Goal: Transaction & Acquisition: Purchase product/service

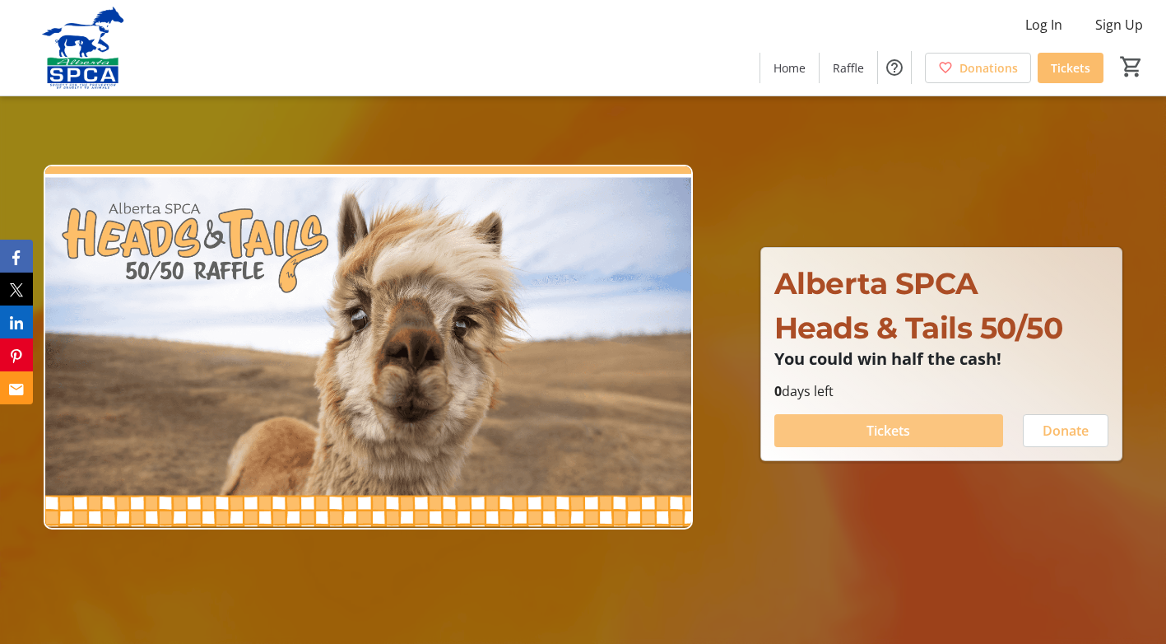
click at [925, 436] on span at bounding box center [889, 431] width 229 height 40
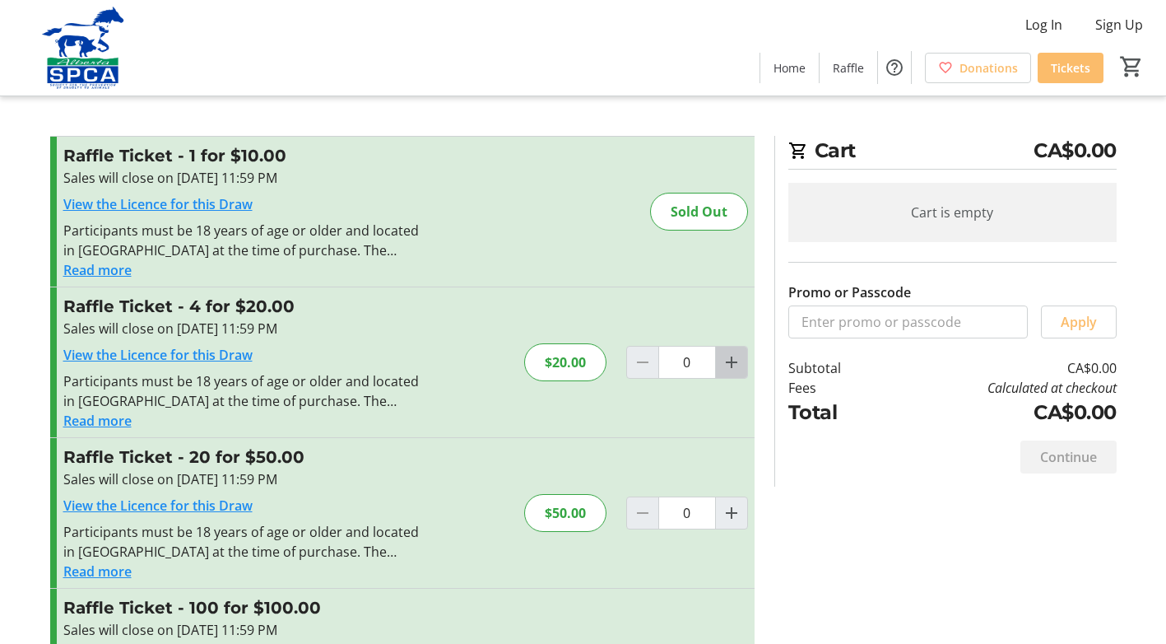
click at [724, 369] on mat-icon "Increment by one" at bounding box center [732, 362] width 20 height 20
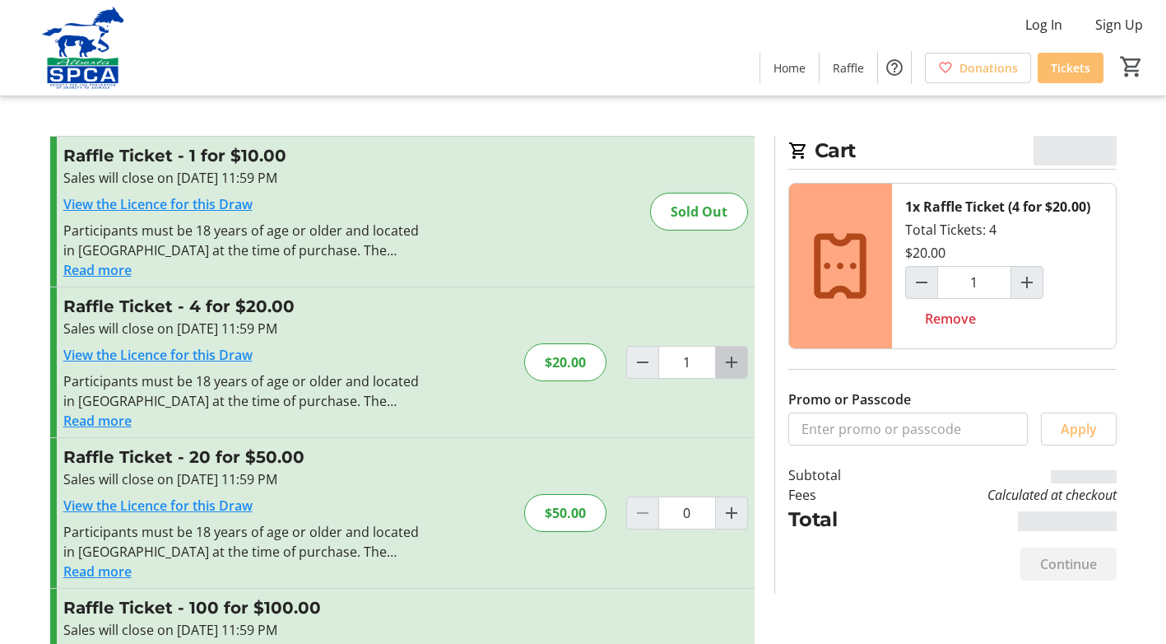
click at [724, 369] on mat-icon "Increment by one" at bounding box center [732, 362] width 20 height 20
type input "2"
click at [724, 369] on mat-icon "Increment by one" at bounding box center [732, 362] width 20 height 20
type input "3"
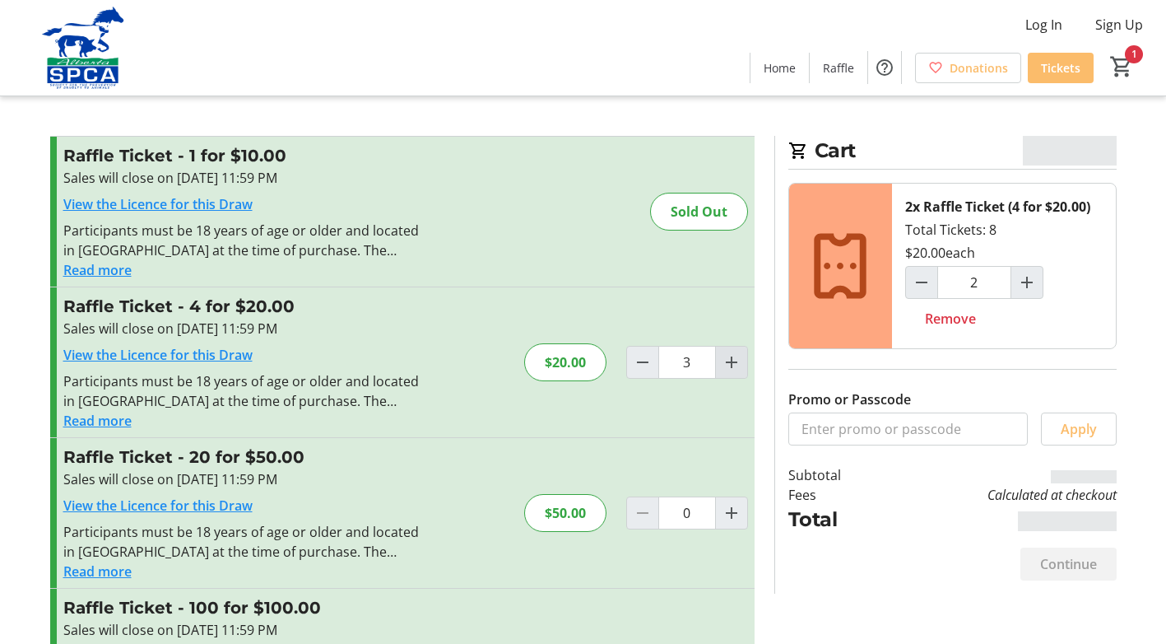
type input "3"
click at [724, 369] on mat-icon "Increment by one" at bounding box center [732, 362] width 20 height 20
type input "4"
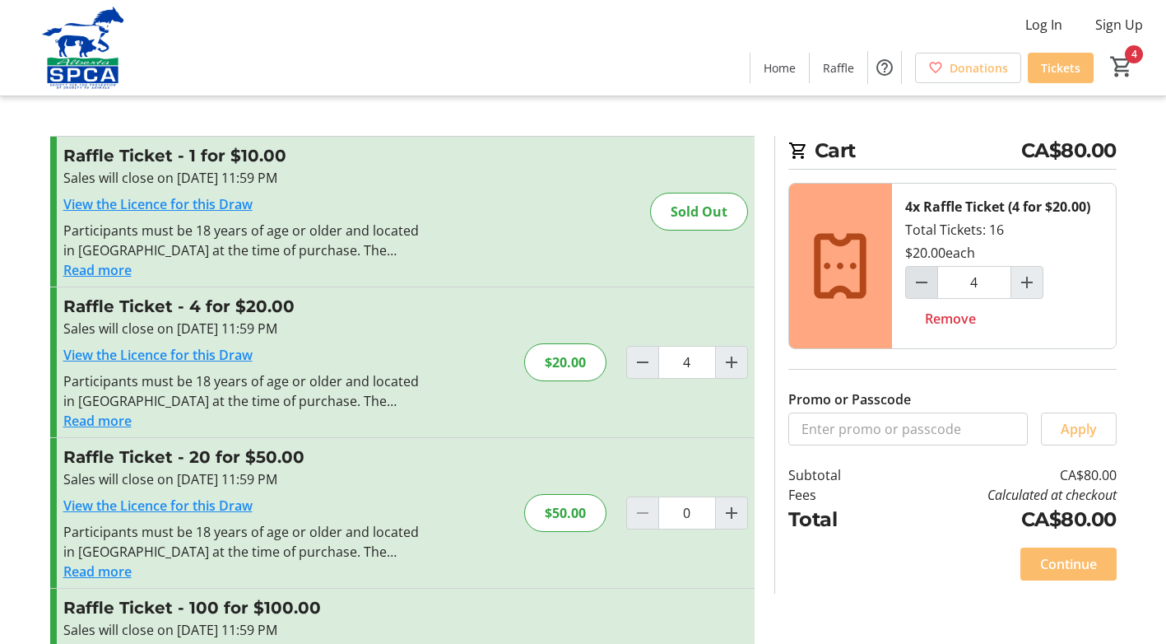
click at [924, 287] on mat-icon "Decrement by one" at bounding box center [922, 282] width 20 height 20
type input "3"
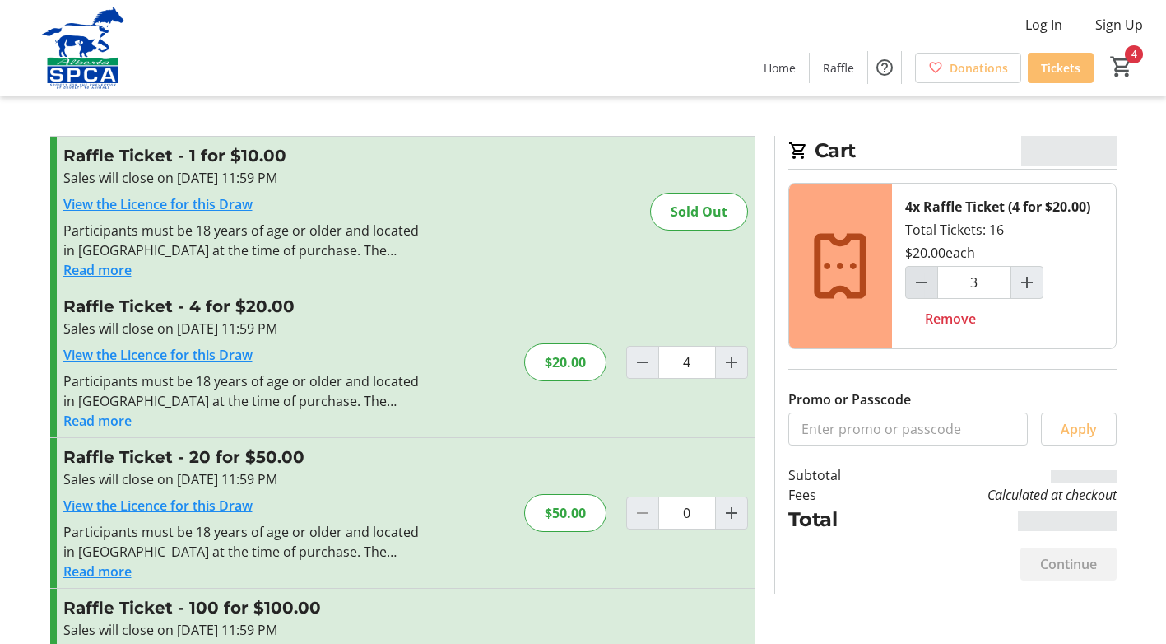
type input "3"
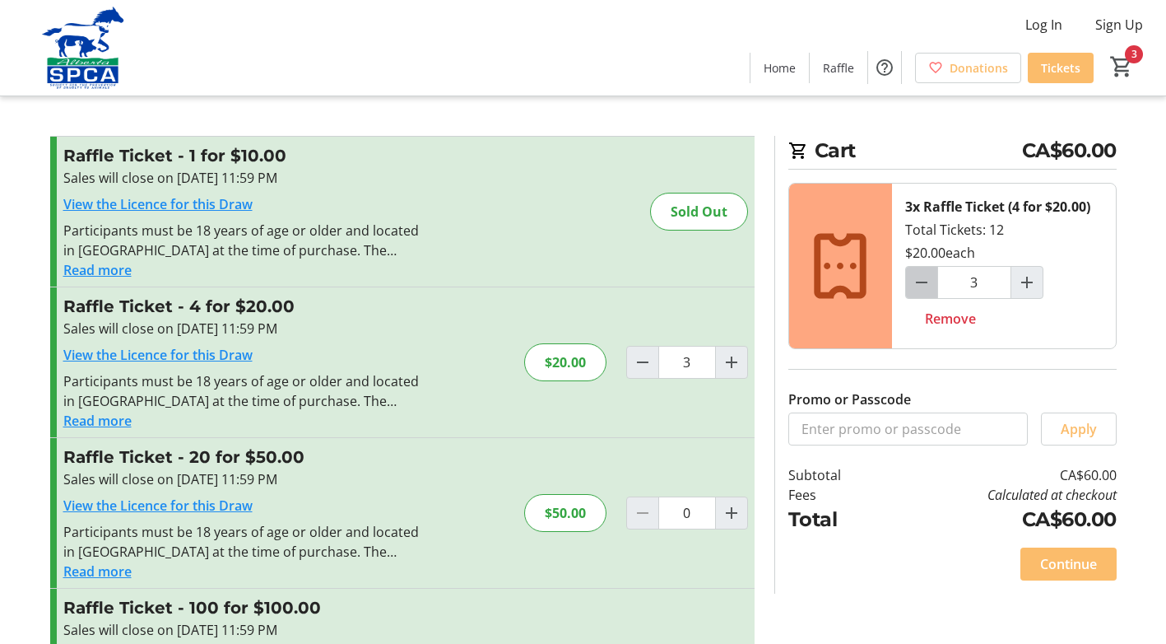
click at [924, 287] on mat-icon "Decrement by one" at bounding box center [922, 282] width 20 height 20
type input "2"
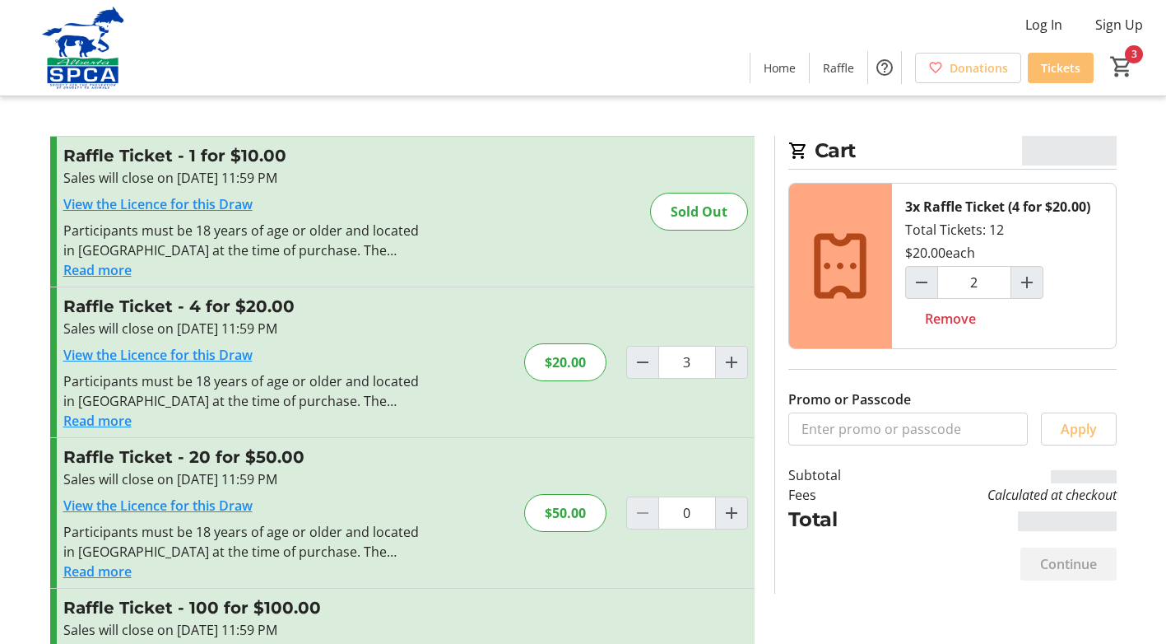
type input "2"
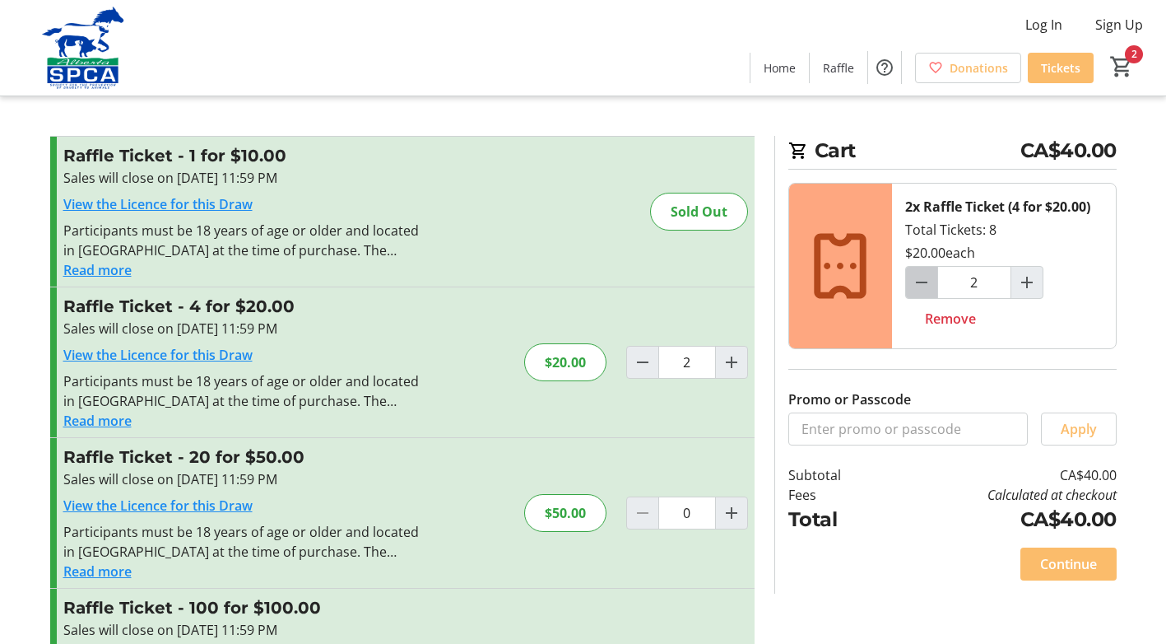
click at [920, 279] on mat-icon "Decrement by one" at bounding box center [922, 282] width 20 height 20
type input "1"
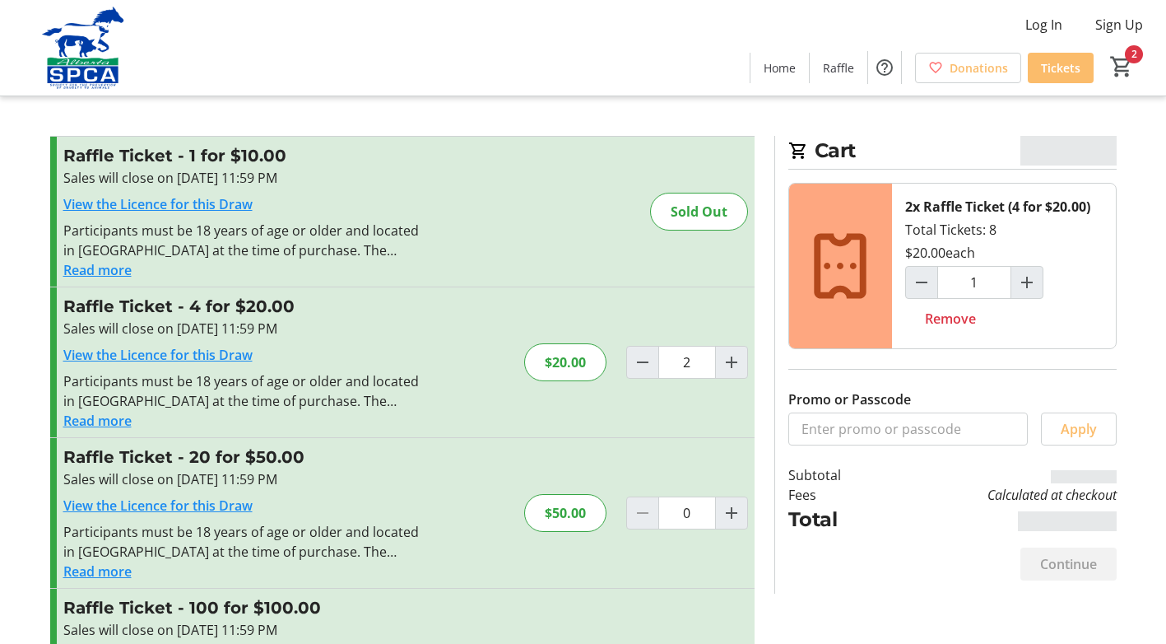
type input "1"
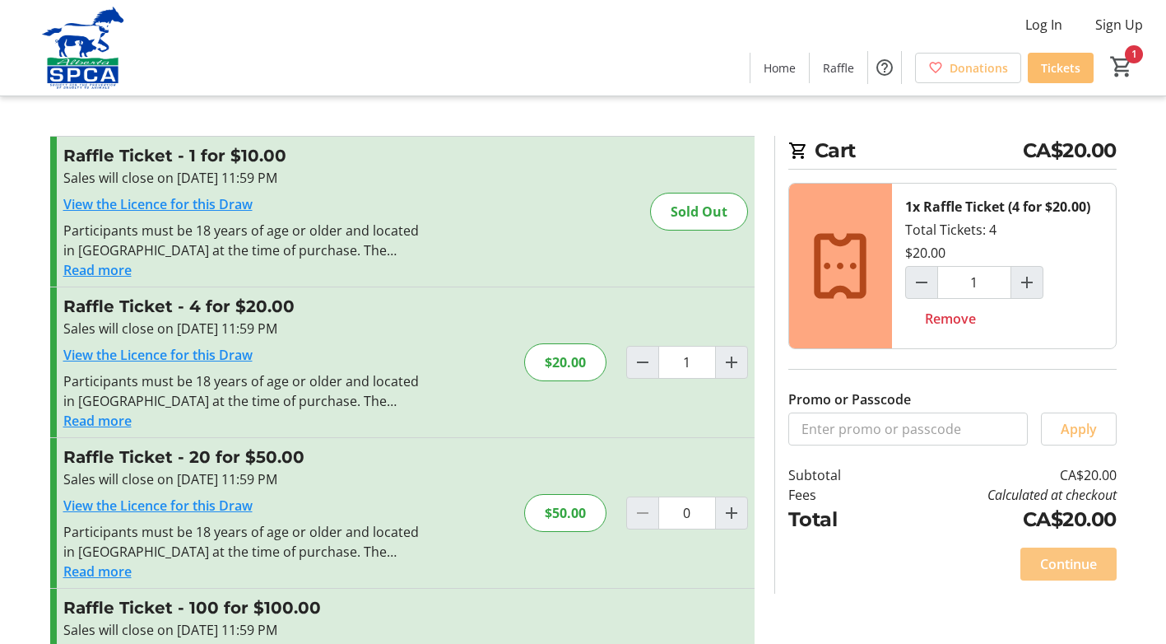
click at [1087, 566] on span "Continue" at bounding box center [1068, 564] width 57 height 20
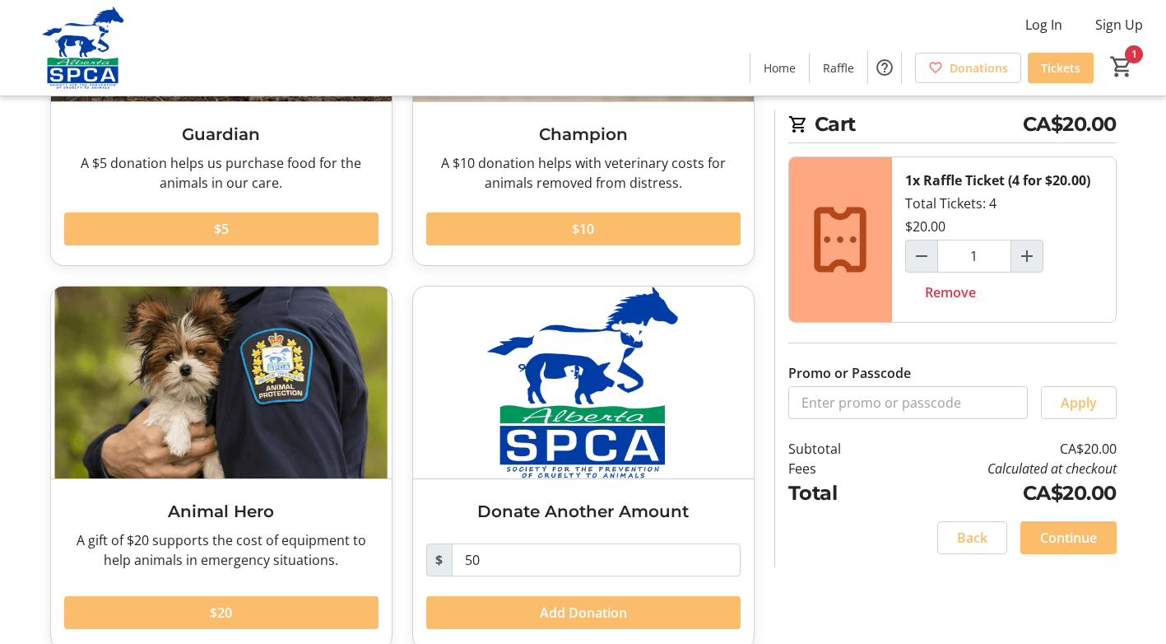
scroll to position [302, 0]
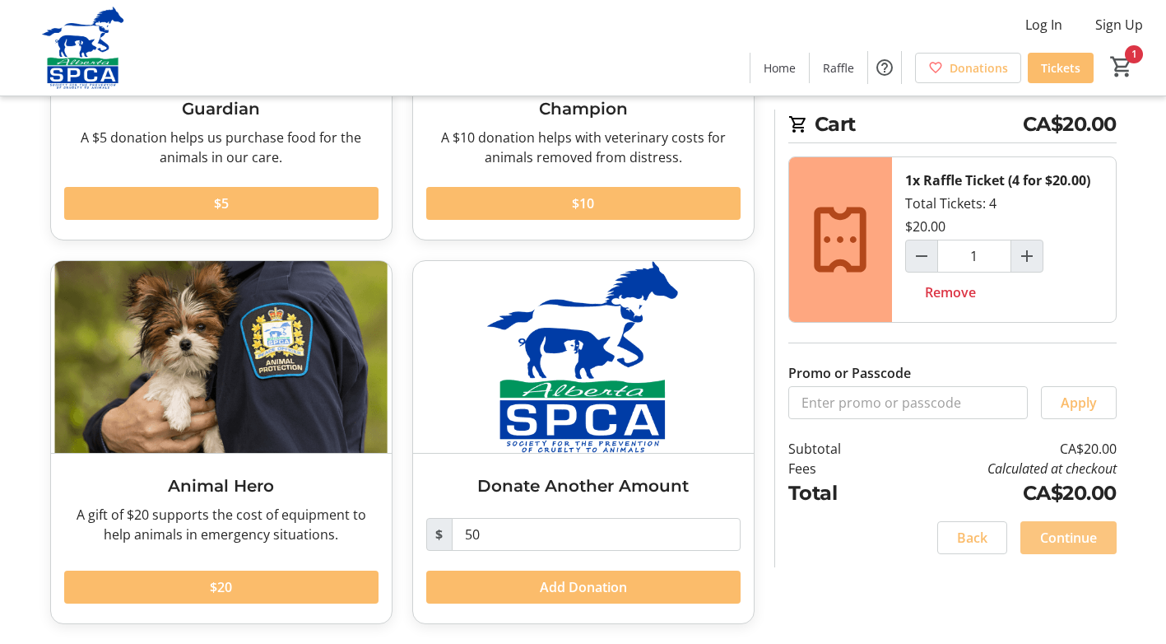
click at [1068, 531] on span "Continue" at bounding box center [1068, 538] width 57 height 20
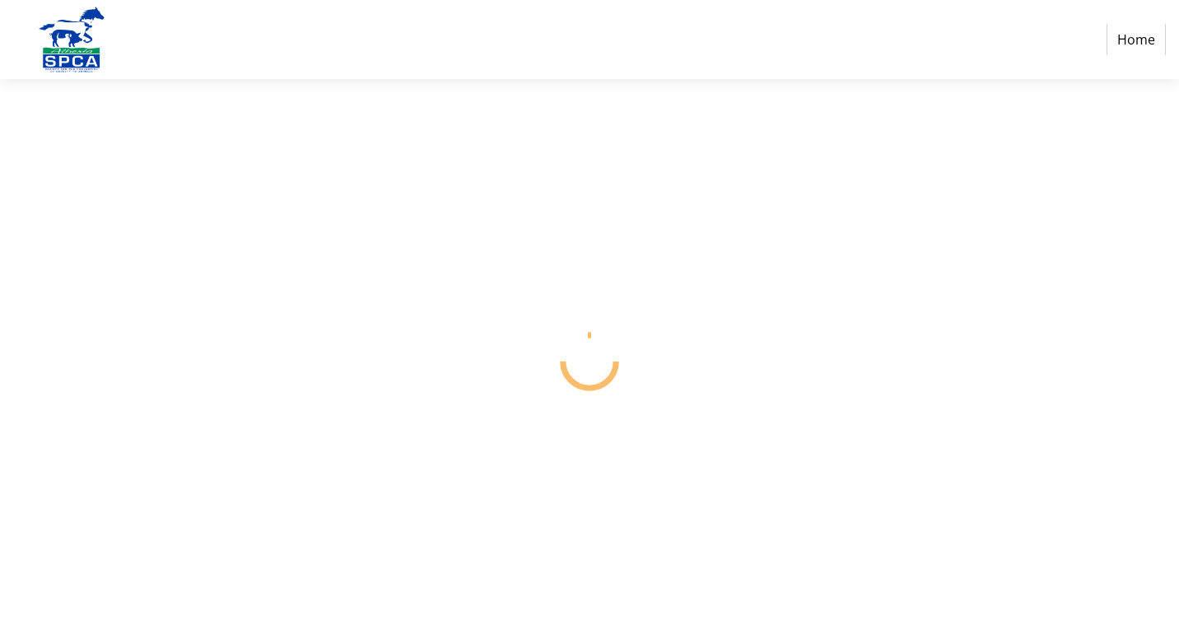
select select "CA"
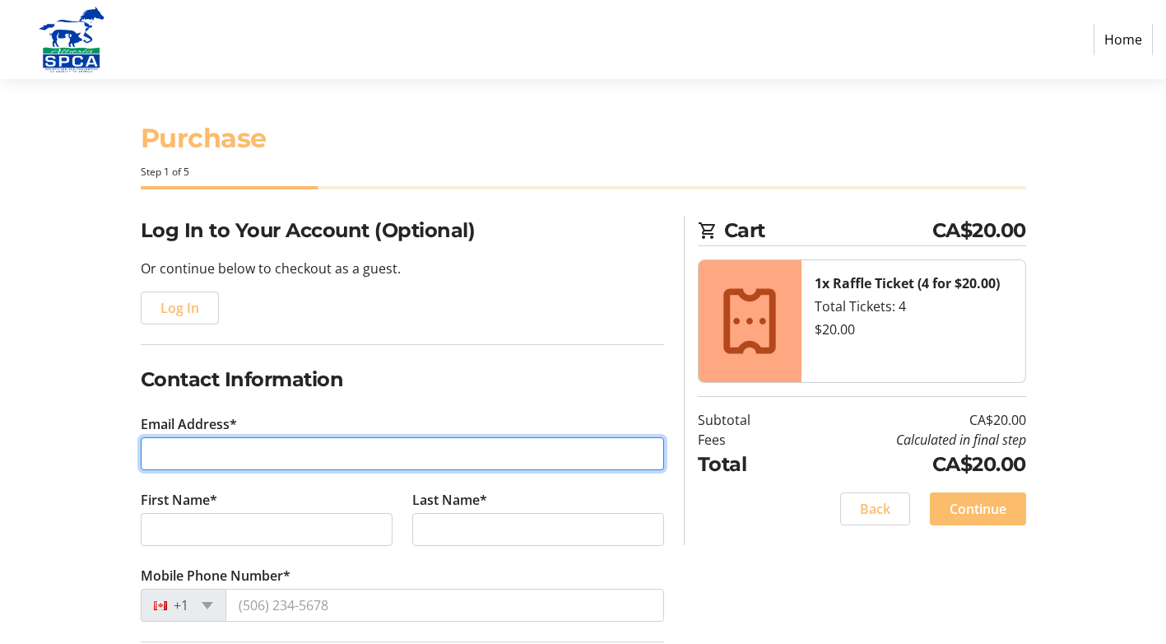
click at [443, 449] on input "Email Address*" at bounding box center [403, 453] width 524 height 33
type input "[EMAIL_ADDRESS][PERSON_NAME][DOMAIN_NAME]"
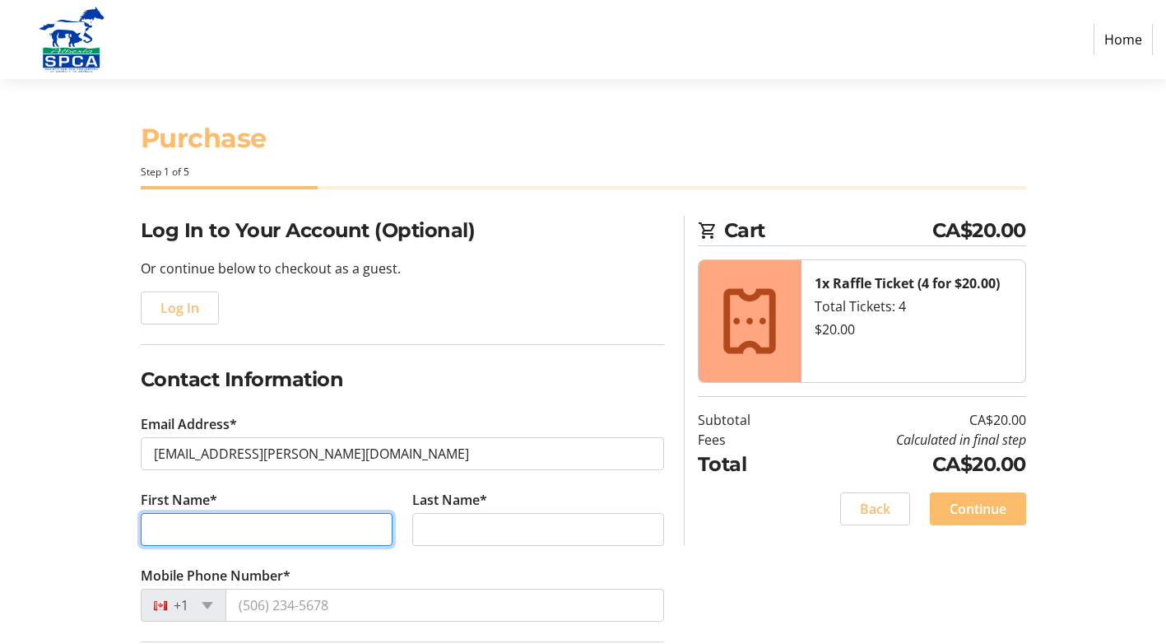
type input "[PERSON_NAME]"
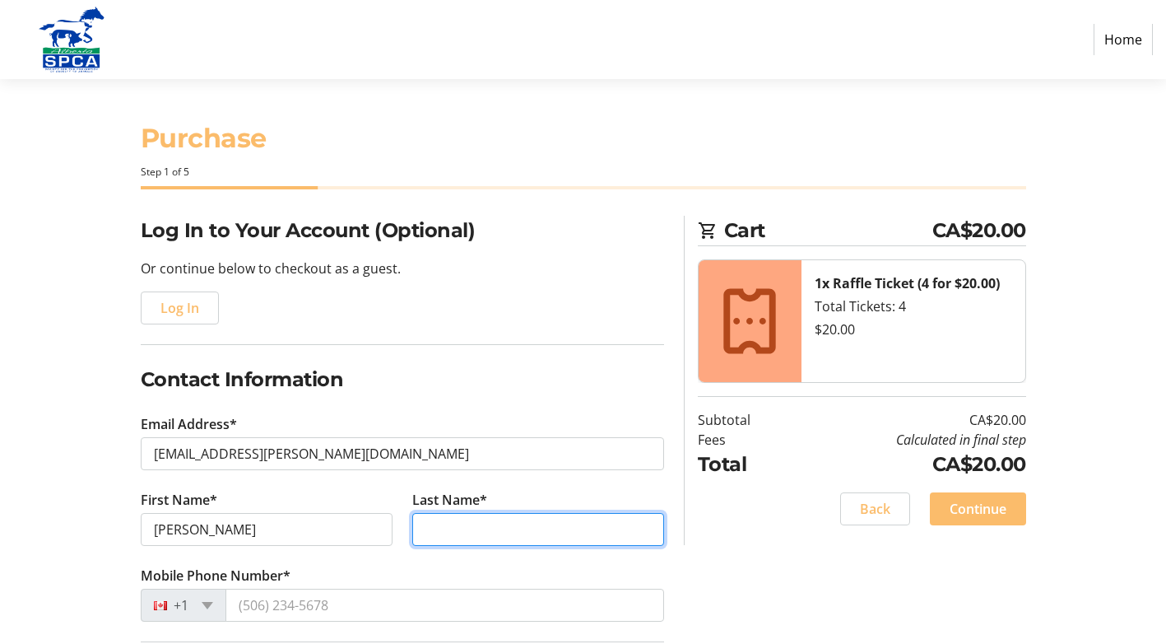
type input "[PERSON_NAME]"
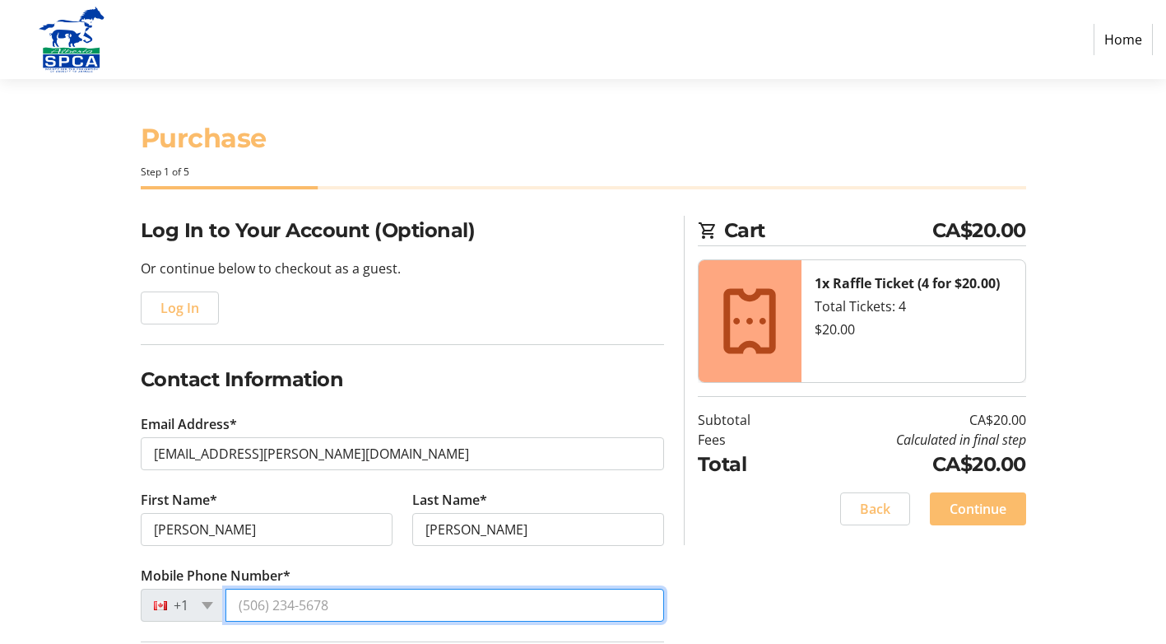
type input "[PHONE_NUMBER]"
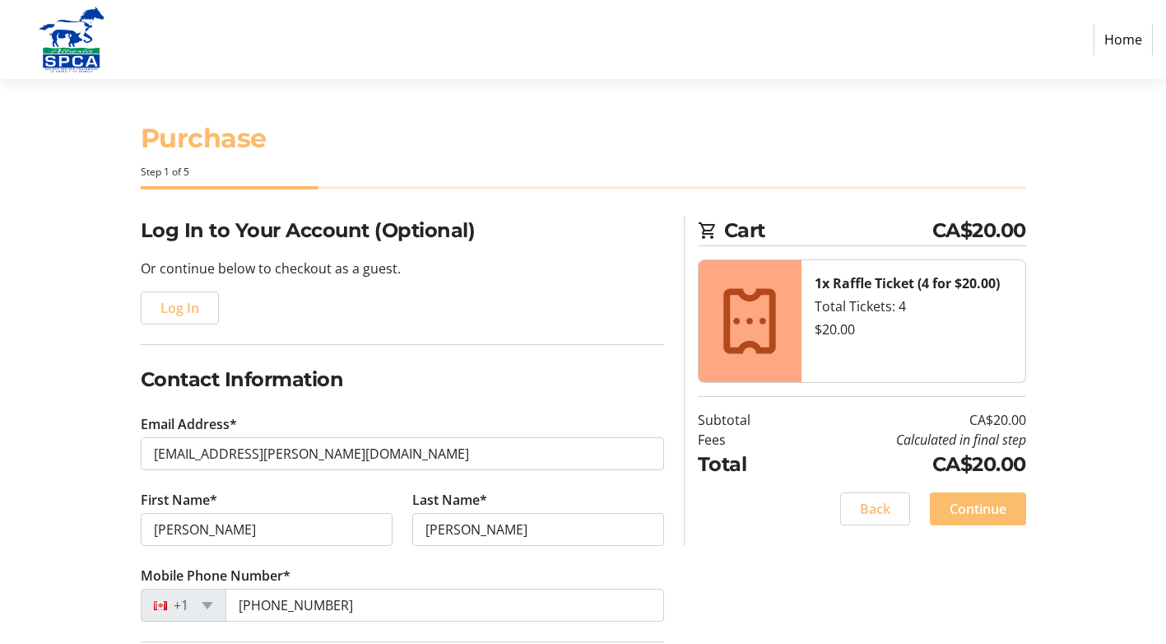
type input "[STREET_ADDRESS]"
type input "18"
type input "[GEOGRAPHIC_DATA]"
select select "AB"
type input "T2K 5s4"
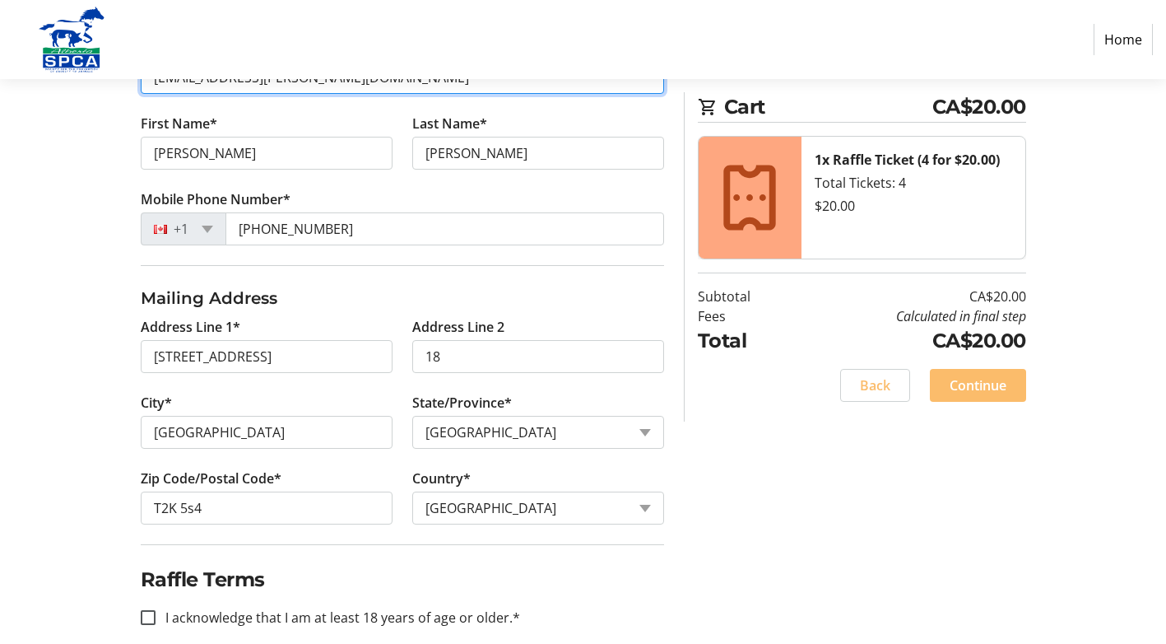
scroll to position [399, 0]
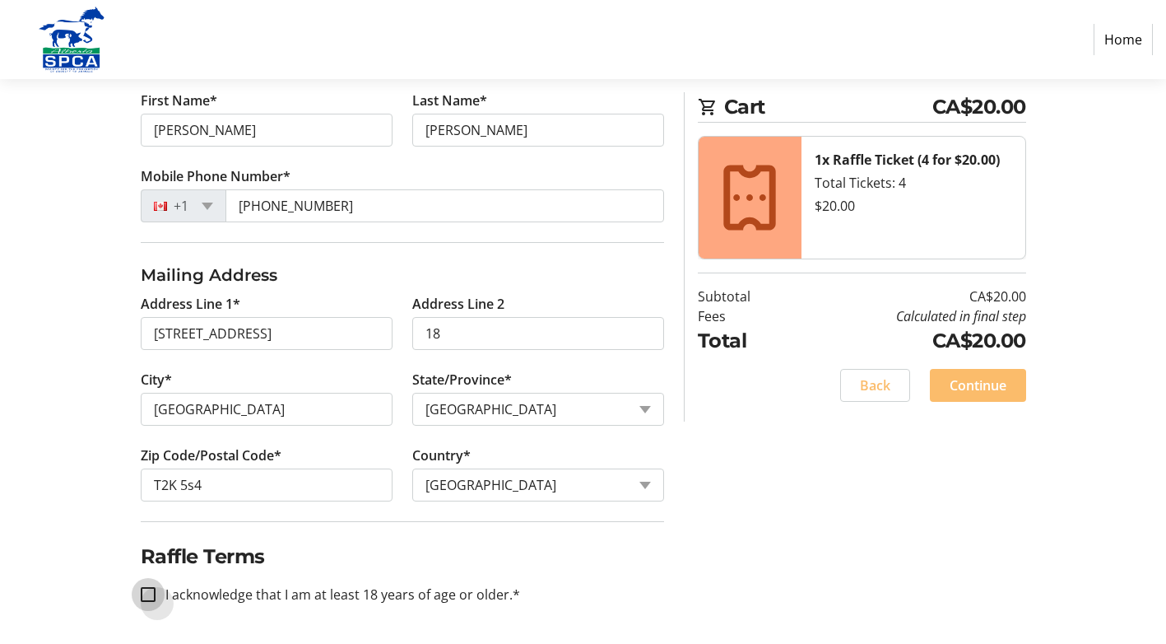
click at [147, 593] on input "I acknowledge that I am at least 18 years of age or older.*" at bounding box center [148, 594] width 15 height 15
checkbox input "true"
click at [1006, 379] on span "Continue" at bounding box center [978, 385] width 57 height 20
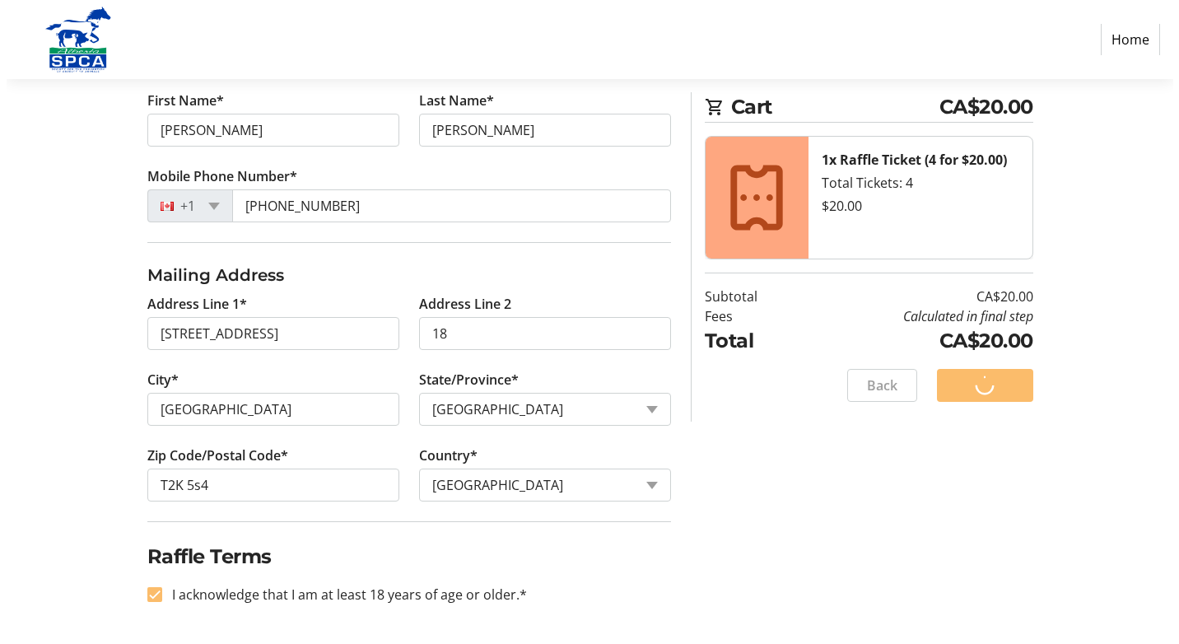
scroll to position [0, 0]
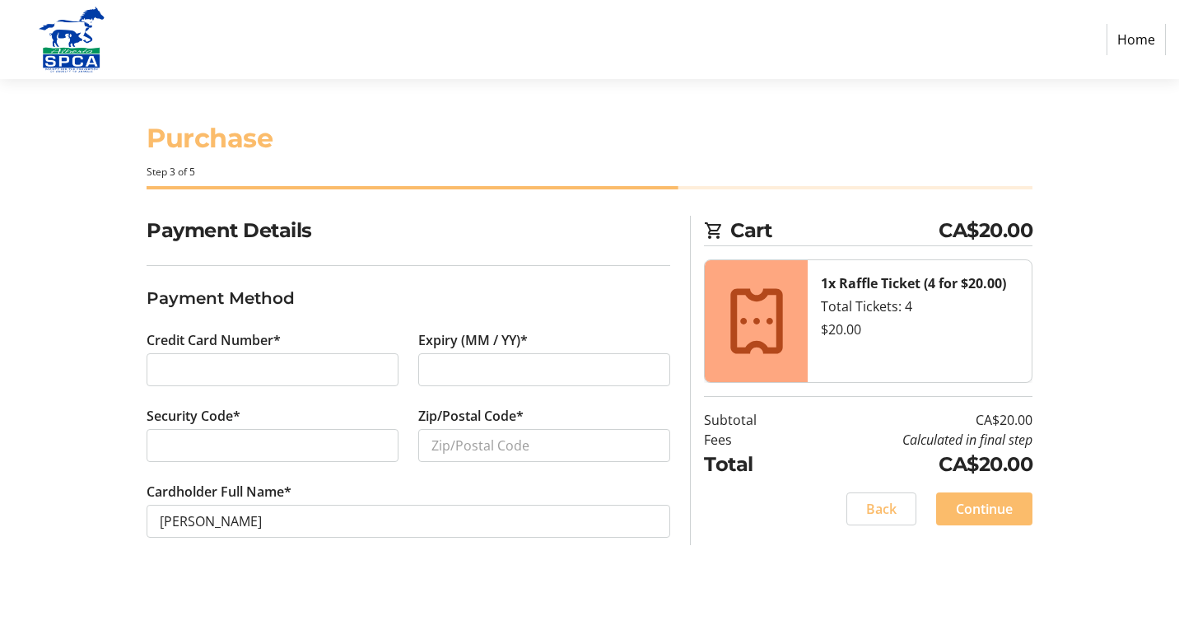
drag, startPoint x: 1181, startPoint y: 498, endPoint x: 1178, endPoint y: 613, distance: 115.3
click at [1178, 613] on html "Home Purchase Step 3 of 5 Cart CA$20.00 1x Raffle Ticket (4 for $20.00) Total T…" at bounding box center [589, 322] width 1179 height 644
click at [519, 445] on input "Zip/Postal Code*" at bounding box center [544, 445] width 252 height 33
type input "t2k5s4"
click at [994, 505] on span "Continue" at bounding box center [984, 509] width 57 height 20
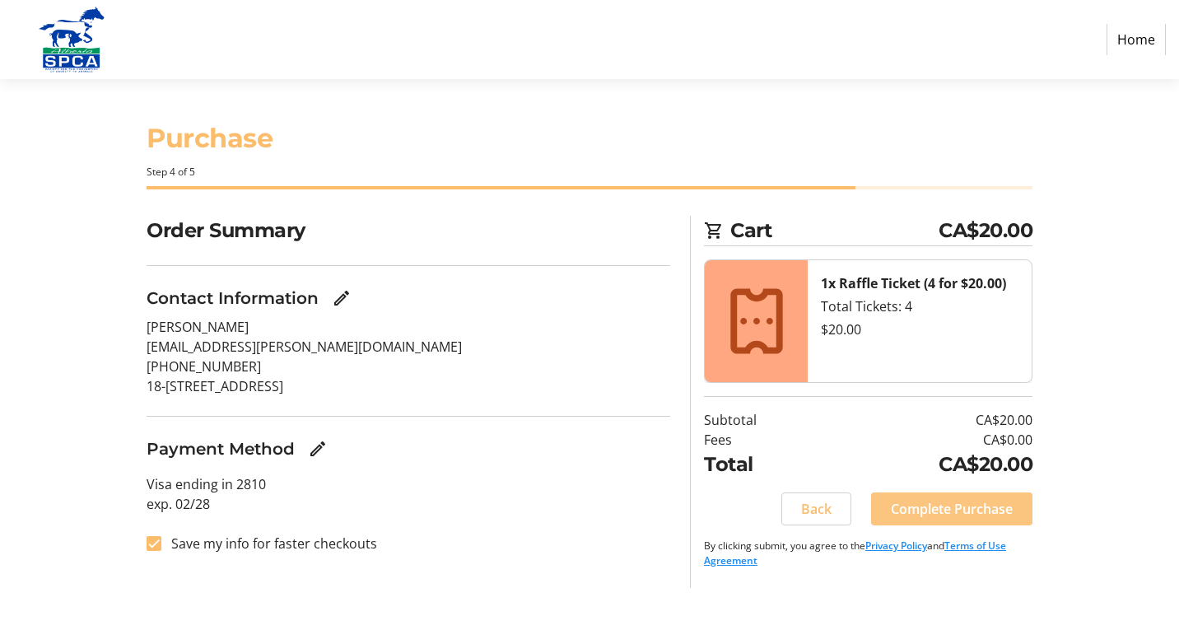
click at [1007, 511] on span "Complete Purchase" at bounding box center [952, 509] width 122 height 20
